Goal: Check status: Check status

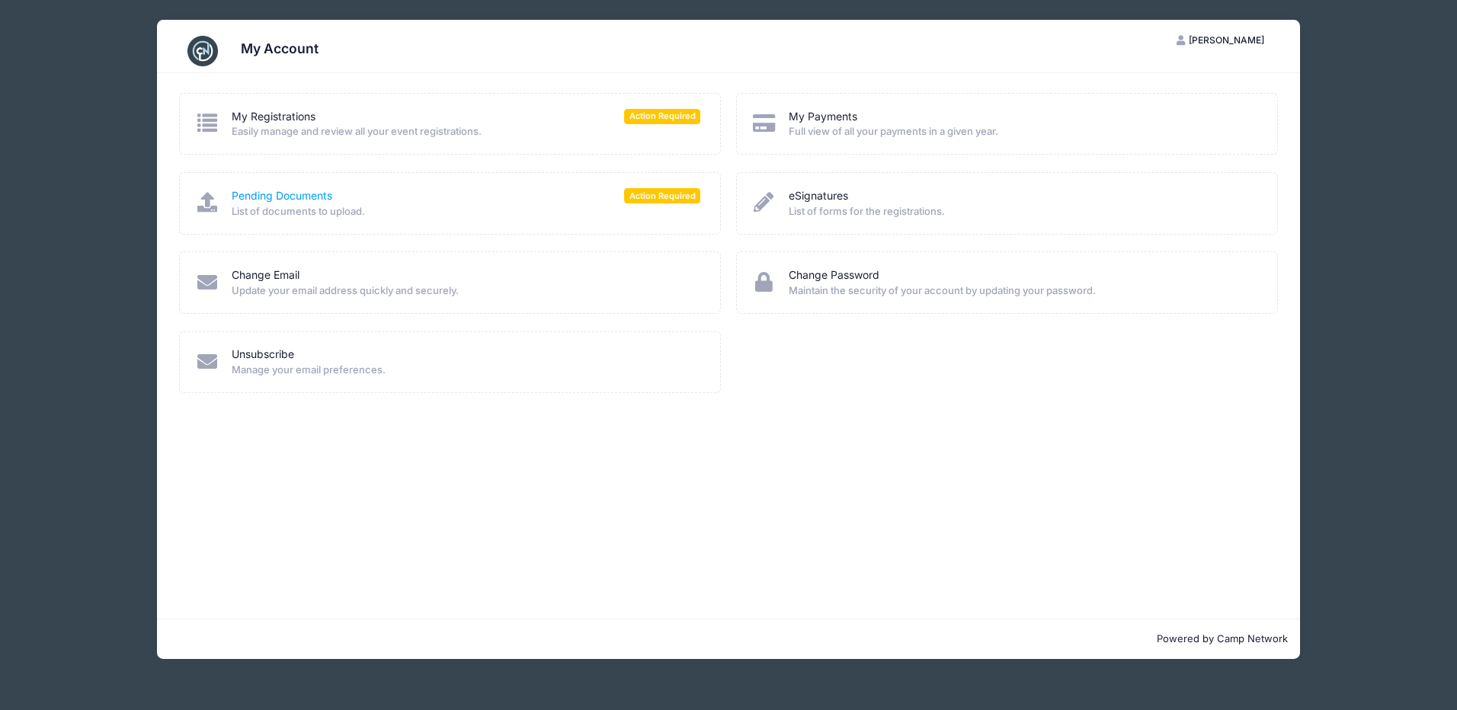
click at [297, 194] on link "Pending Documents" at bounding box center [282, 196] width 101 height 16
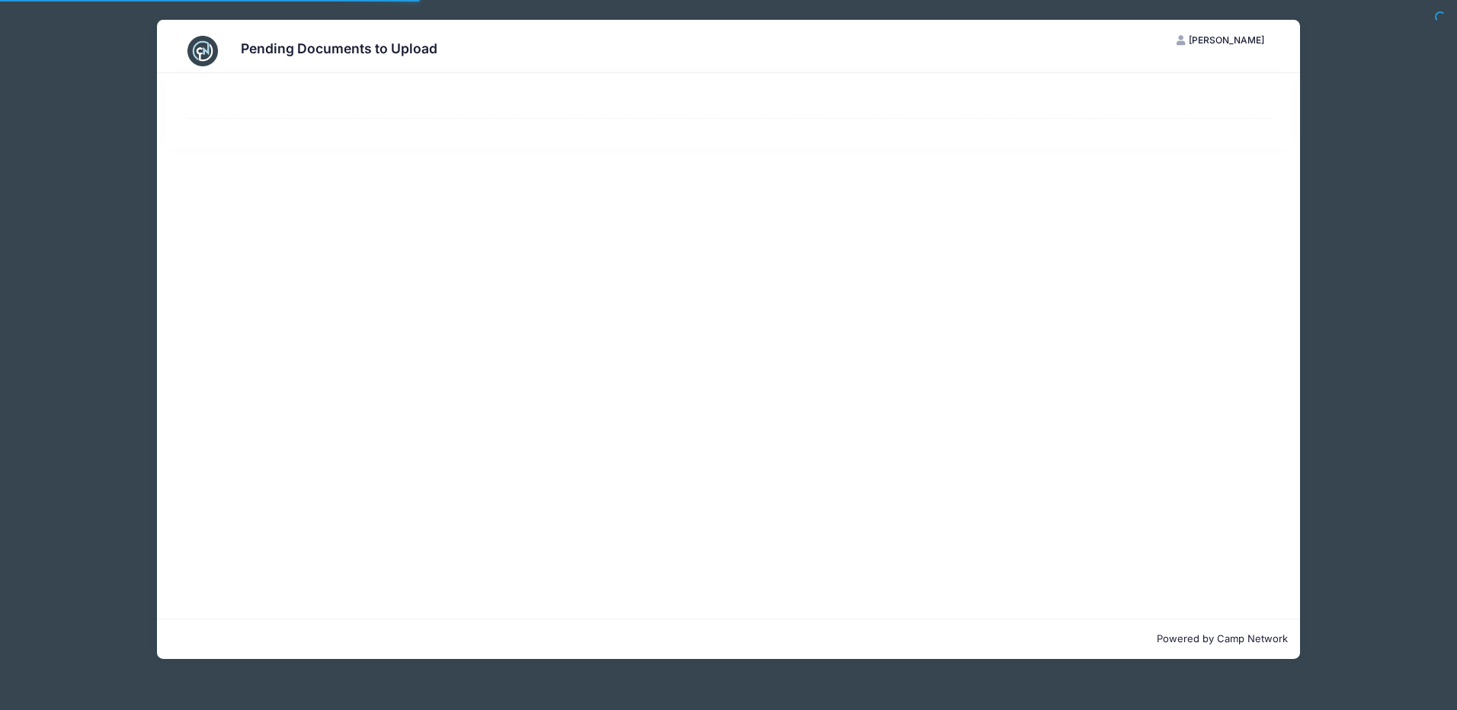
select select "50"
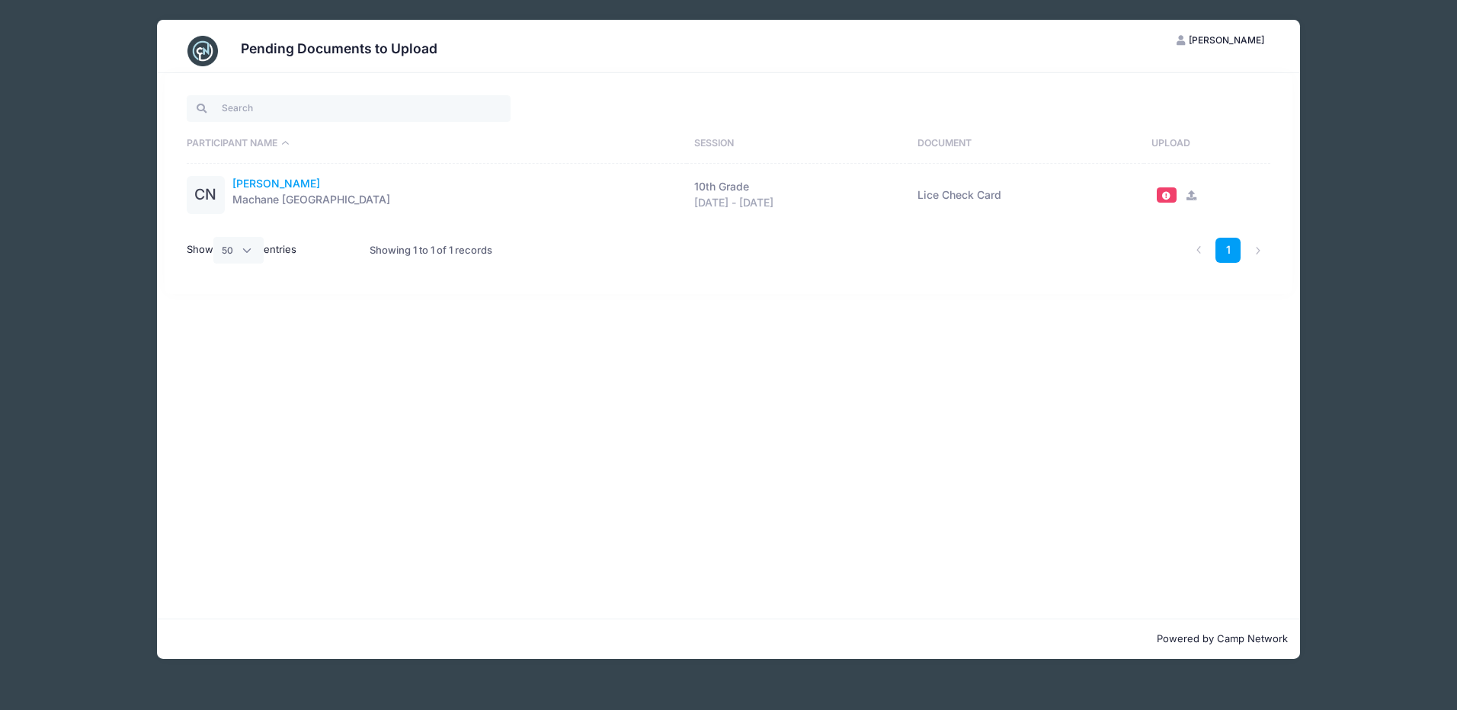
click at [275, 181] on link "[PERSON_NAME]" at bounding box center [276, 184] width 88 height 16
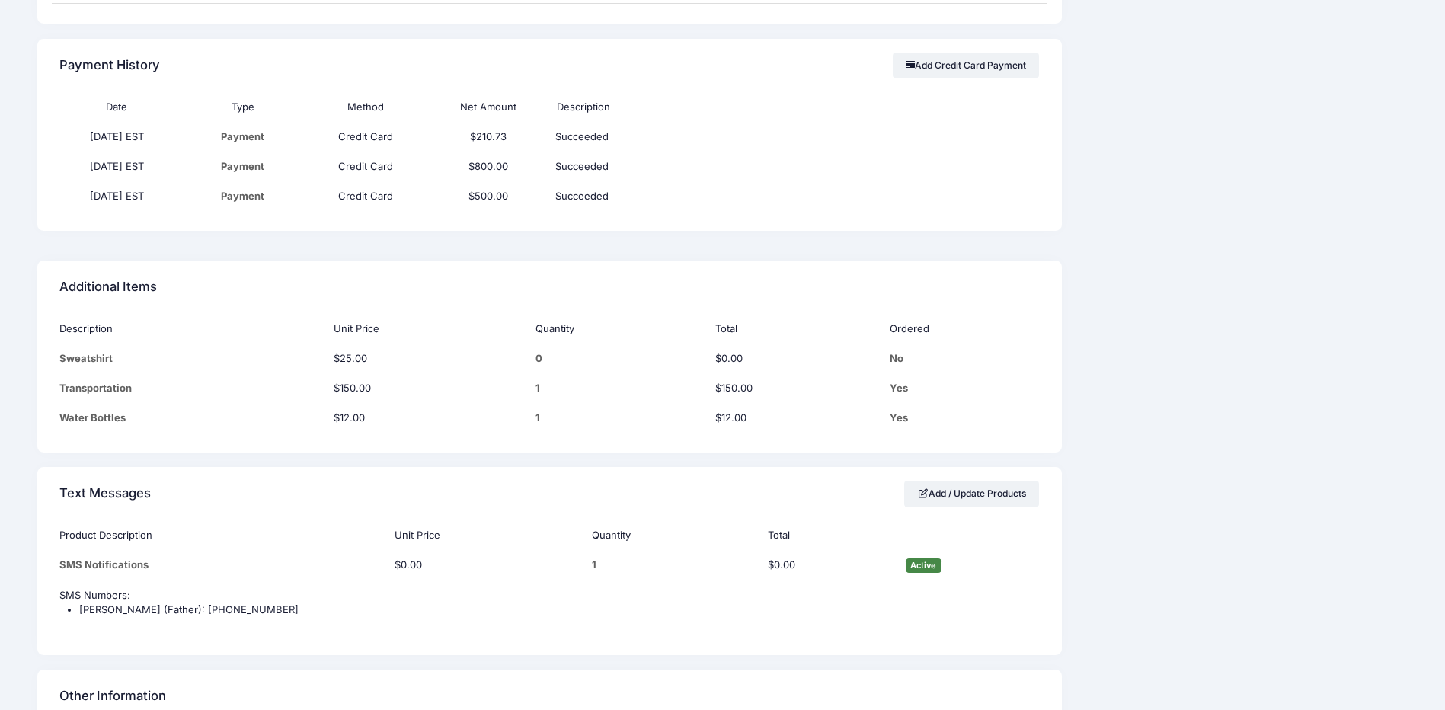
scroll to position [1743, 0]
